Goal: Information Seeking & Learning: Find contact information

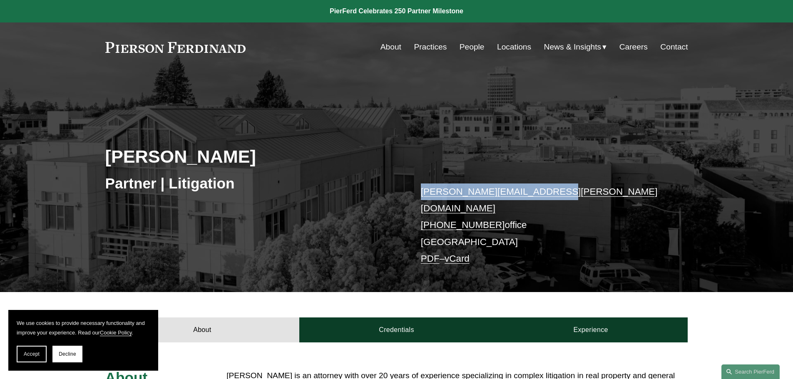
drag, startPoint x: 558, startPoint y: 192, endPoint x: 405, endPoint y: 192, distance: 153.6
click at [405, 192] on div "[PERSON_NAME] Partner | Litigation [PERSON_NAME][EMAIL_ADDRESS][PERSON_NAME][DO…" at bounding box center [396, 194] width 793 height 196
copy div "[PERSON_NAME][EMAIL_ADDRESS][PERSON_NAME][DOMAIN_NAME]"
click at [326, 20] on link at bounding box center [396, 11] width 793 height 22
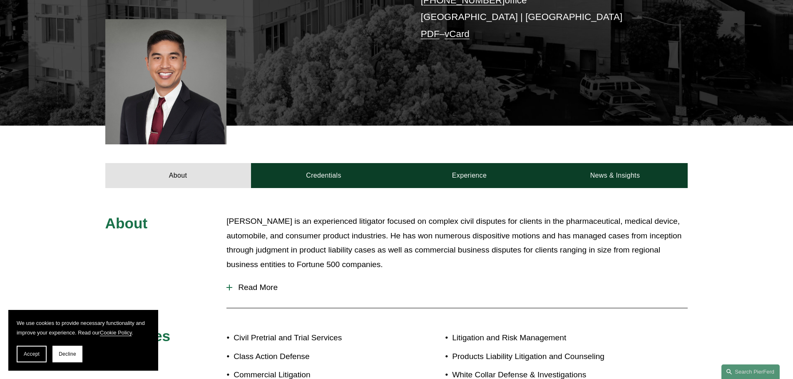
scroll to position [21, 0]
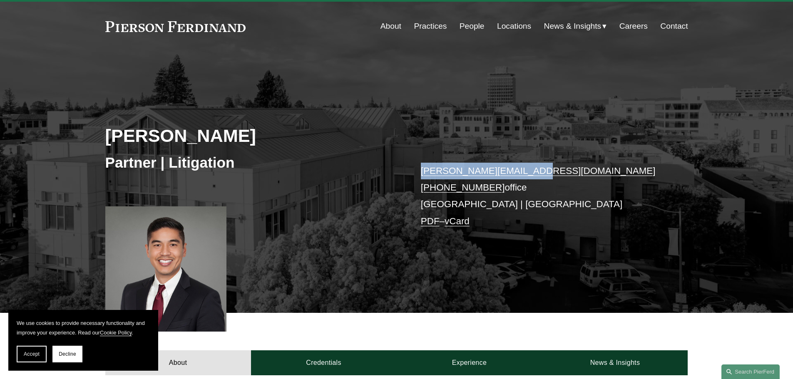
drag, startPoint x: 536, startPoint y: 171, endPoint x: 420, endPoint y: 174, distance: 115.8
click at [421, 174] on p "david.mesa@pierferd.com +1.415.915.4415 office Palo Alto | Los Angeles PDF – vC…" at bounding box center [542, 196] width 243 height 67
click at [421, 174] on link "david.mesa@pierferd.com" at bounding box center [538, 171] width 235 height 10
copy link "david.mesa@pierferd.com"
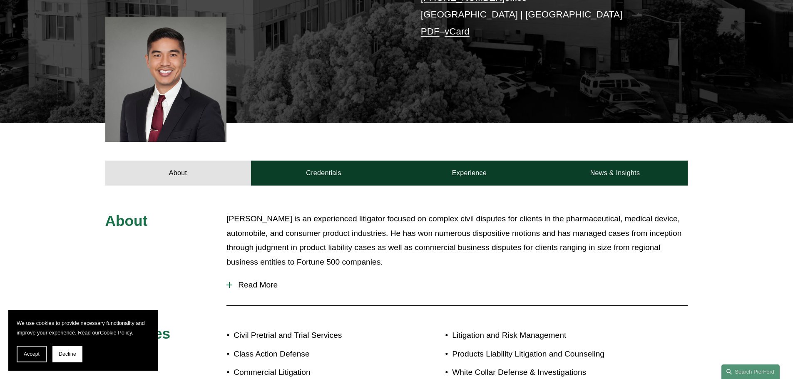
scroll to position [219, 0]
